Goal: Check status: Check status

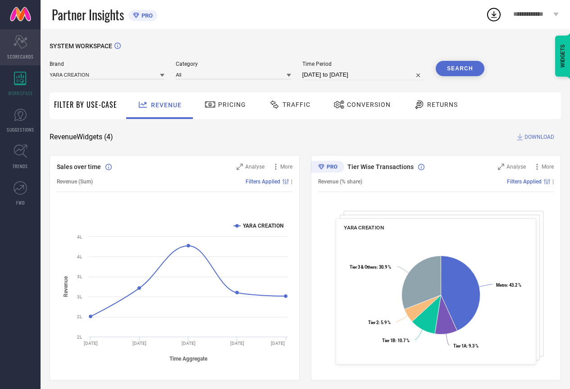
click at [20, 39] on icon "Scorecard" at bounding box center [21, 42] width 14 height 14
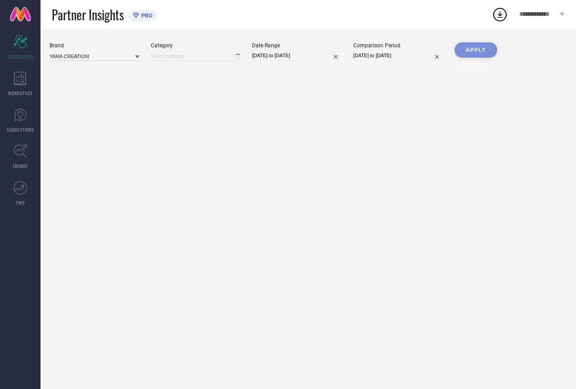
type input "All"
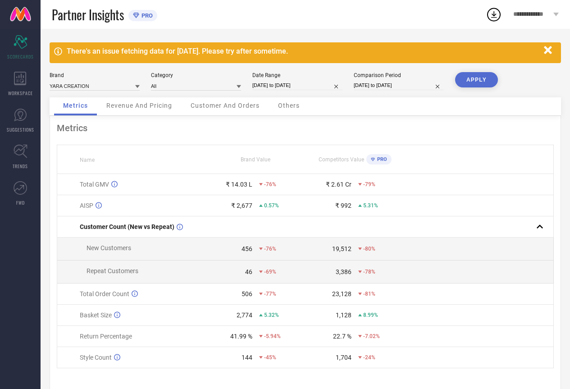
click at [547, 54] on icon "button" at bounding box center [547, 50] width 11 height 11
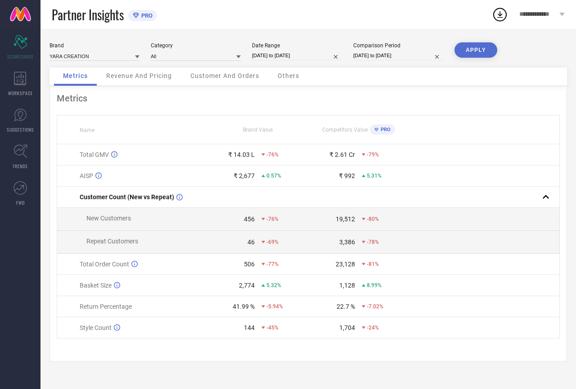
click at [308, 59] on input "[DATE] to [DATE]" at bounding box center [297, 55] width 90 height 9
select select "7"
select select "2025"
select select "8"
select select "2025"
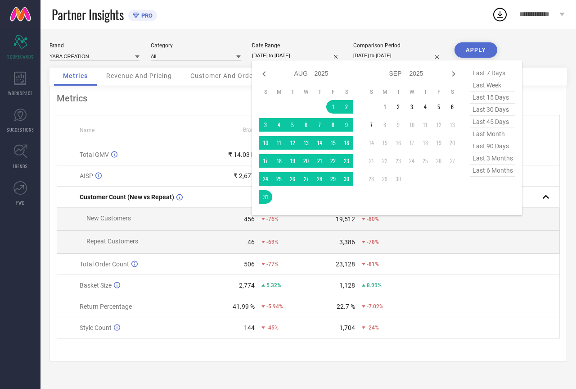
click at [494, 109] on span "last 30 days" at bounding box center [493, 110] width 45 height 12
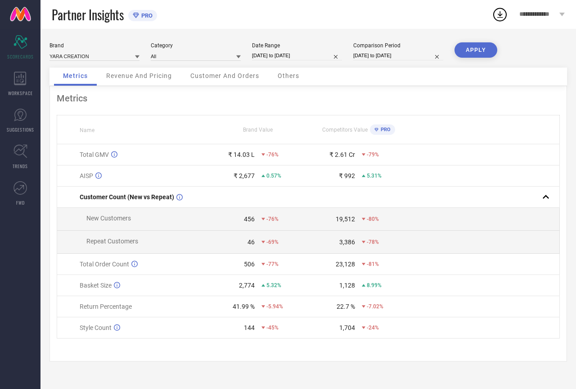
type input "[DATE] to [DATE]"
click at [482, 54] on button "APPLY" at bounding box center [476, 49] width 43 height 15
click at [303, 50] on div "Date Range [DATE] to [DATE]" at bounding box center [297, 51] width 90 height 18
click at [302, 58] on input "[DATE] to [DATE]" at bounding box center [297, 55] width 90 height 9
select select "7"
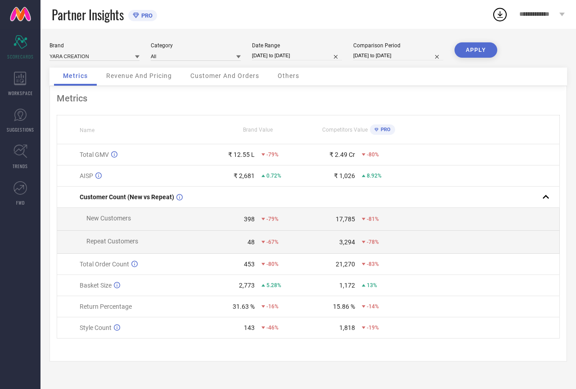
select select "2025"
select select "8"
select select "2025"
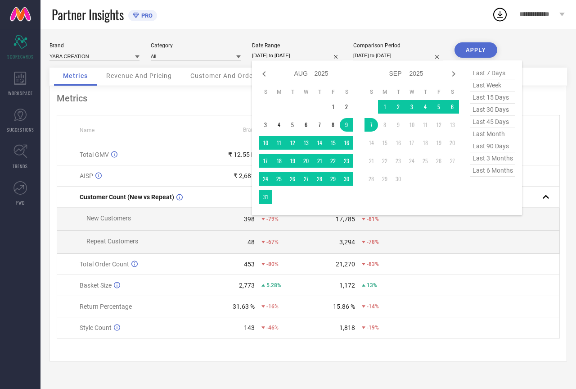
click at [503, 139] on span "last month" at bounding box center [493, 134] width 45 height 12
type input "[DATE] to [DATE]"
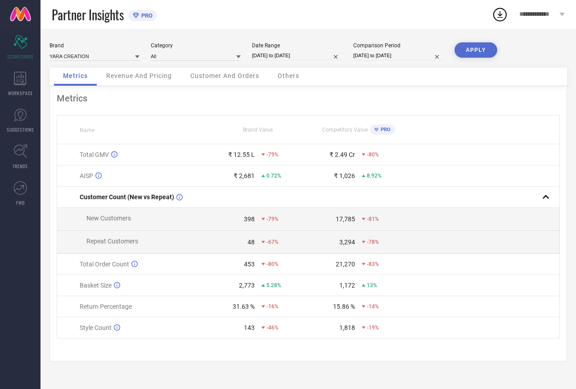
click at [472, 48] on button "APPLY" at bounding box center [476, 49] width 43 height 15
select select "7"
select select "2025"
select select "8"
select select "2025"
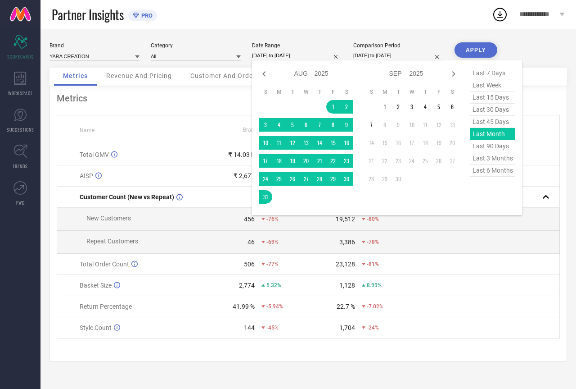
click at [314, 51] on input "[DATE] to [DATE]" at bounding box center [297, 55] width 90 height 9
click at [501, 145] on span "last 90 days" at bounding box center [493, 146] width 45 height 12
type input "[DATE] to [DATE]"
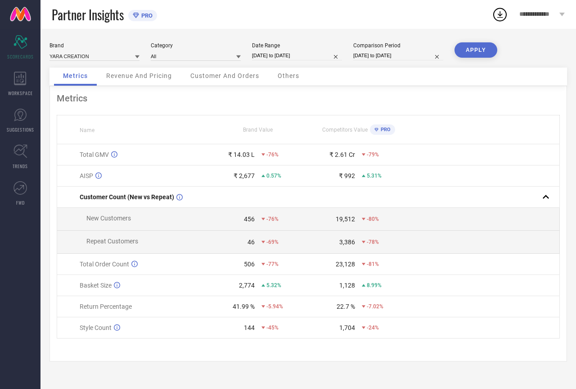
click at [483, 51] on button "APPLY" at bounding box center [476, 49] width 43 height 15
click at [307, 54] on input "[DATE] to [DATE]" at bounding box center [297, 55] width 90 height 9
select select "5"
select select "2025"
select select "6"
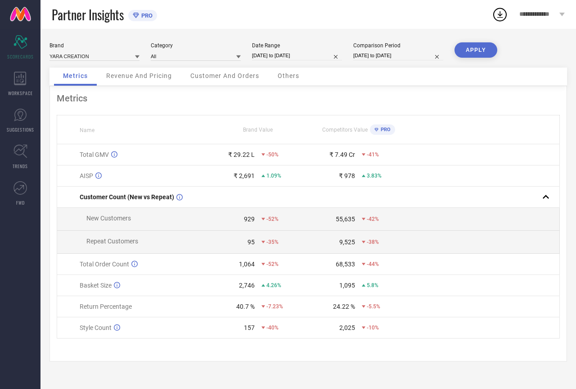
select select "2025"
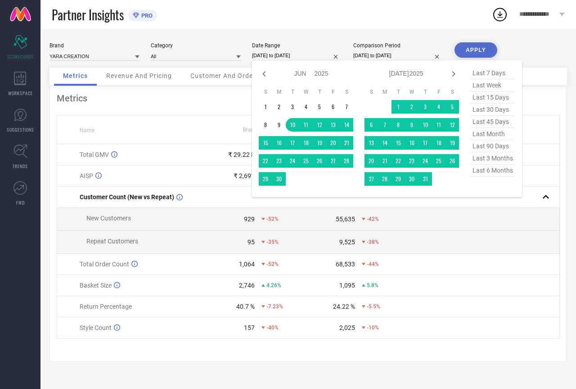
click at [494, 160] on span "last 3 months" at bounding box center [493, 158] width 45 height 12
type input "[DATE] to [DATE]"
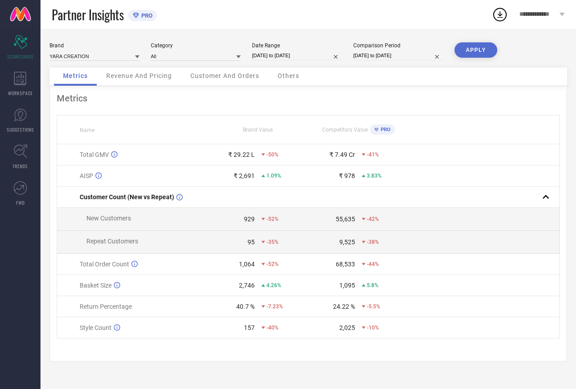
click at [474, 50] on button "APPLY" at bounding box center [476, 49] width 43 height 15
click at [292, 53] on input "[DATE] to [DATE]" at bounding box center [297, 55] width 90 height 9
select select "5"
select select "2025"
select select "6"
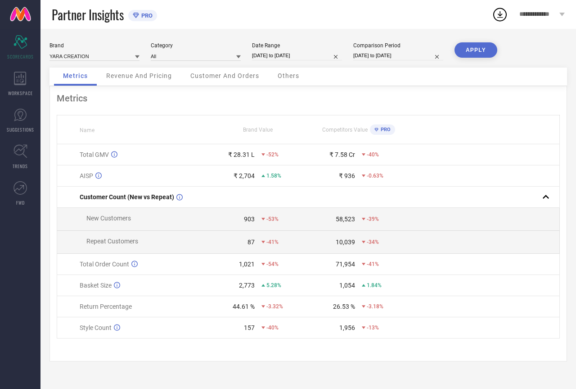
select select "2025"
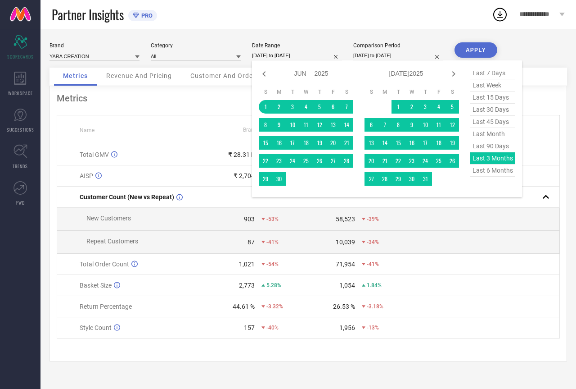
click at [489, 152] on span "last 90 days" at bounding box center [493, 146] width 45 height 12
type input "[DATE] to [DATE]"
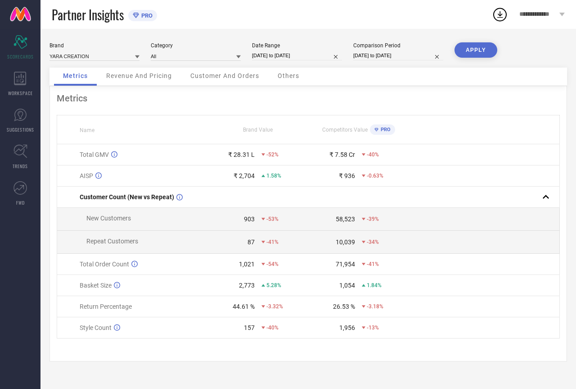
select select "5"
select select "2025"
select select "6"
select select "2025"
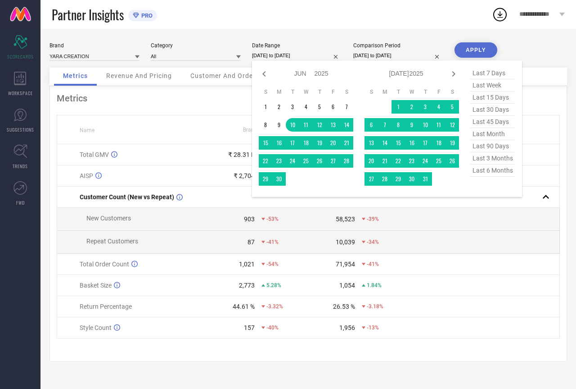
click at [280, 56] on input "[DATE] to [DATE]" at bounding box center [297, 55] width 90 height 9
click at [488, 134] on span "last month" at bounding box center [493, 134] width 45 height 12
type input "[DATE] to [DATE]"
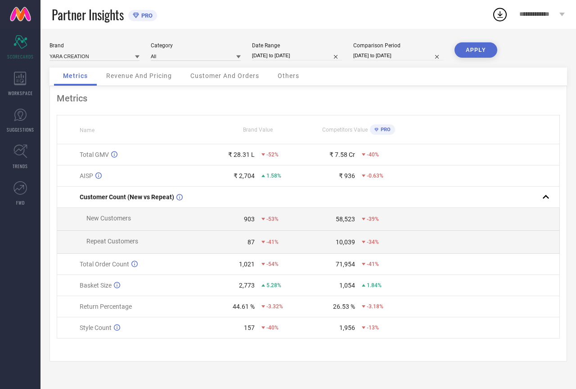
click at [481, 41] on div "Brand YARA CREATION Category All Date Range [DATE] to [DATE] Comparison Period …" at bounding box center [309, 209] width 536 height 360
click at [477, 55] on button "APPLY" at bounding box center [476, 49] width 43 height 15
click at [303, 53] on input "[DATE] to [DATE]" at bounding box center [297, 55] width 90 height 9
select select "7"
select select "2025"
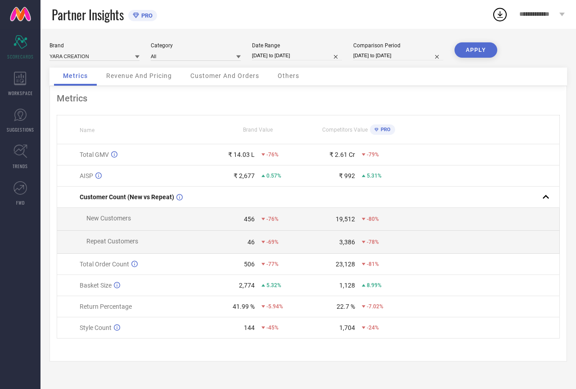
select select "8"
select select "2025"
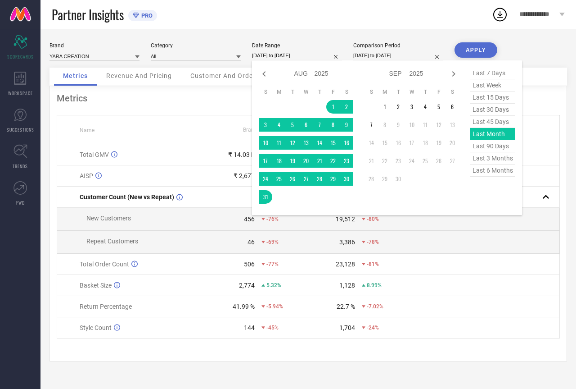
click at [485, 126] on span "last 45 days" at bounding box center [493, 122] width 45 height 12
type input "[DATE] to [DATE]"
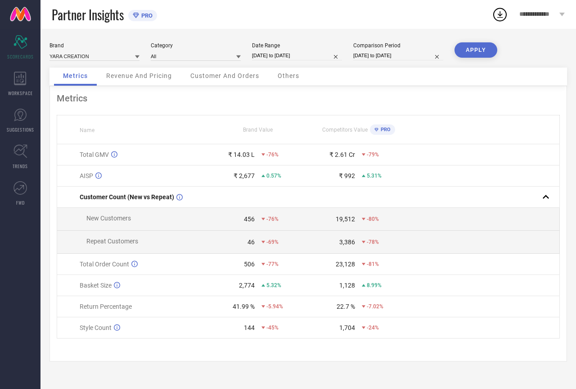
click at [479, 54] on button "APPLY" at bounding box center [476, 49] width 43 height 15
